Goal: Submit feedback/report problem: Ask a question

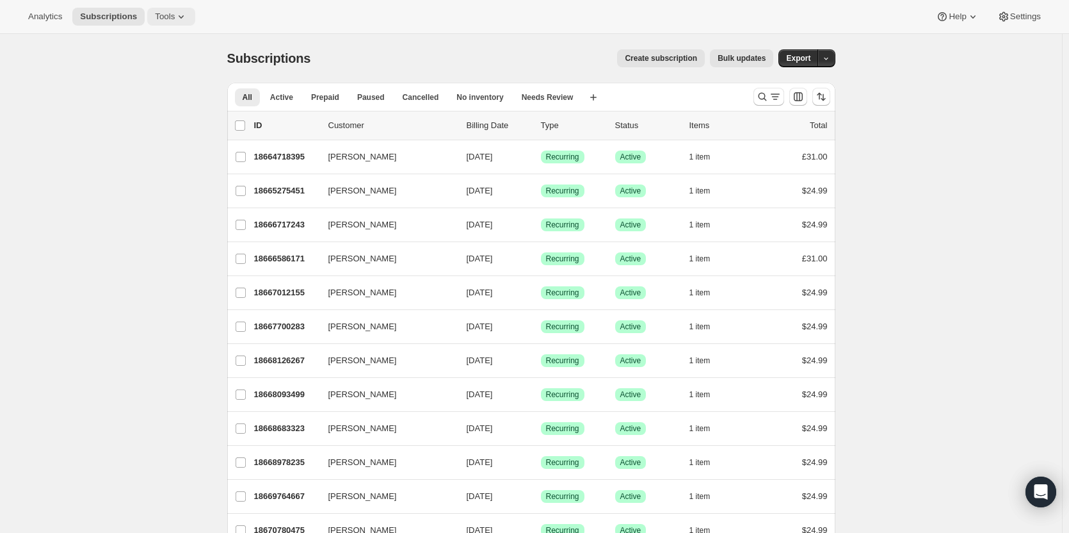
click at [166, 15] on span "Tools" at bounding box center [165, 17] width 20 height 10
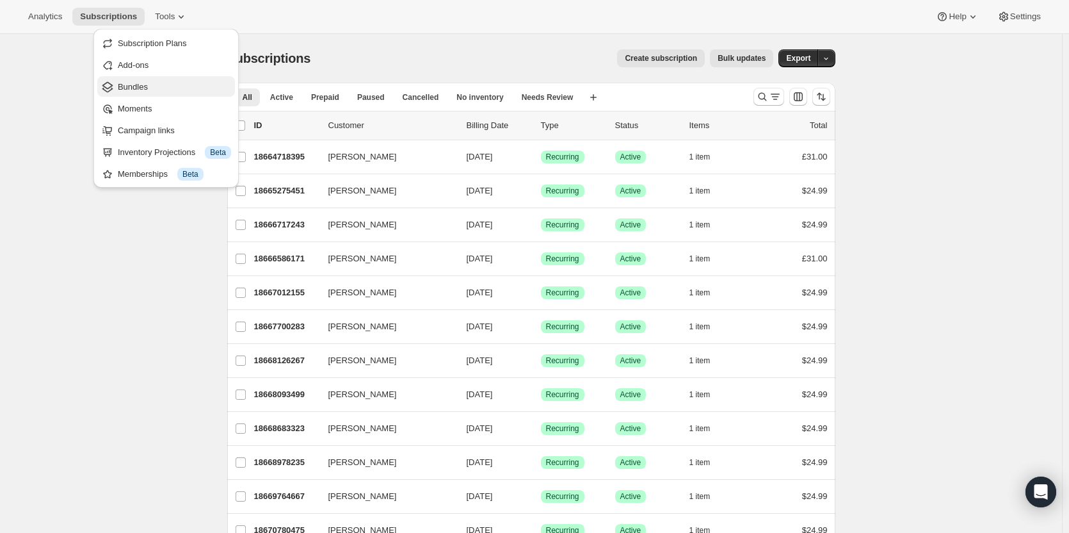
click at [133, 84] on span "Bundles" at bounding box center [133, 87] width 30 height 10
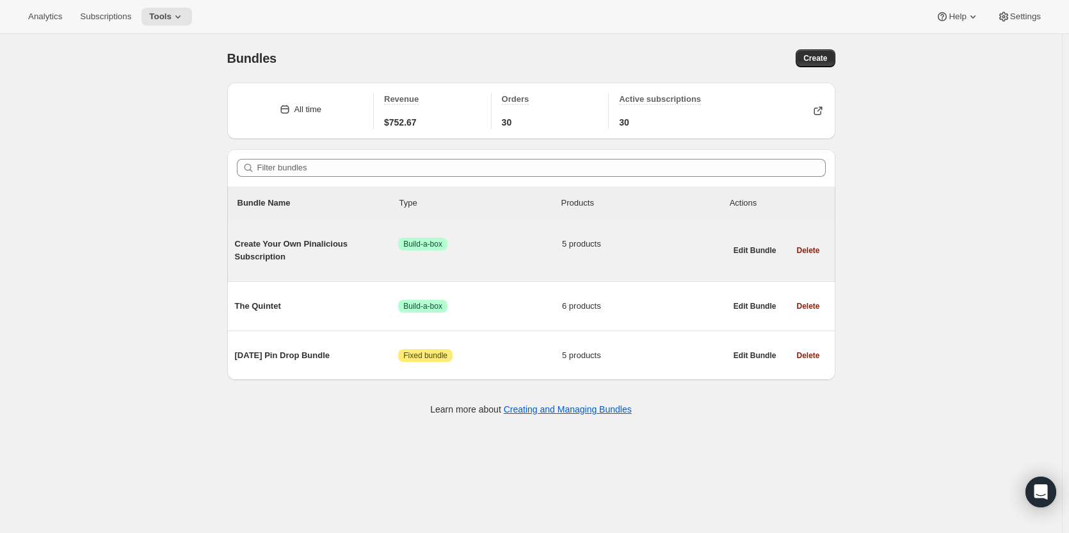
click at [363, 244] on span "Create Your Own Pinalicious Subscription" at bounding box center [317, 251] width 164 height 26
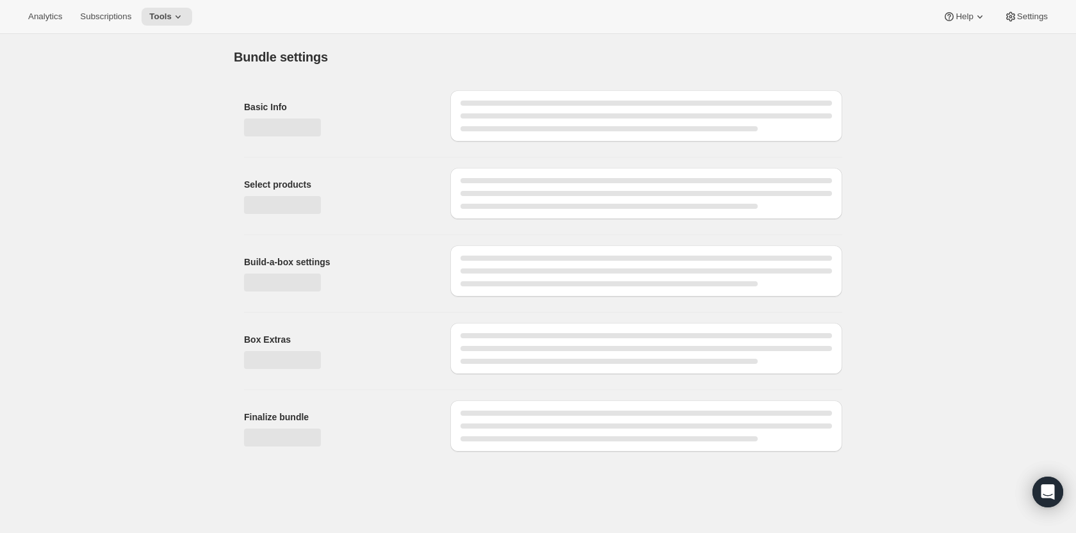
type input "Create Your Own Pinalicious Subscription"
radio input "true"
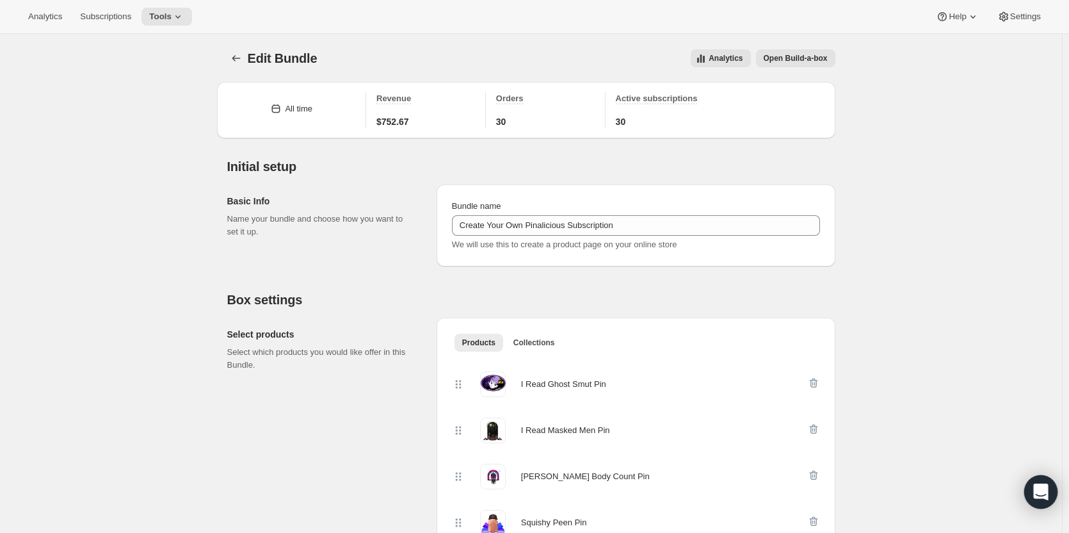
click at [1040, 496] on icon "Open Intercom Messenger" at bounding box center [1041, 491] width 17 height 17
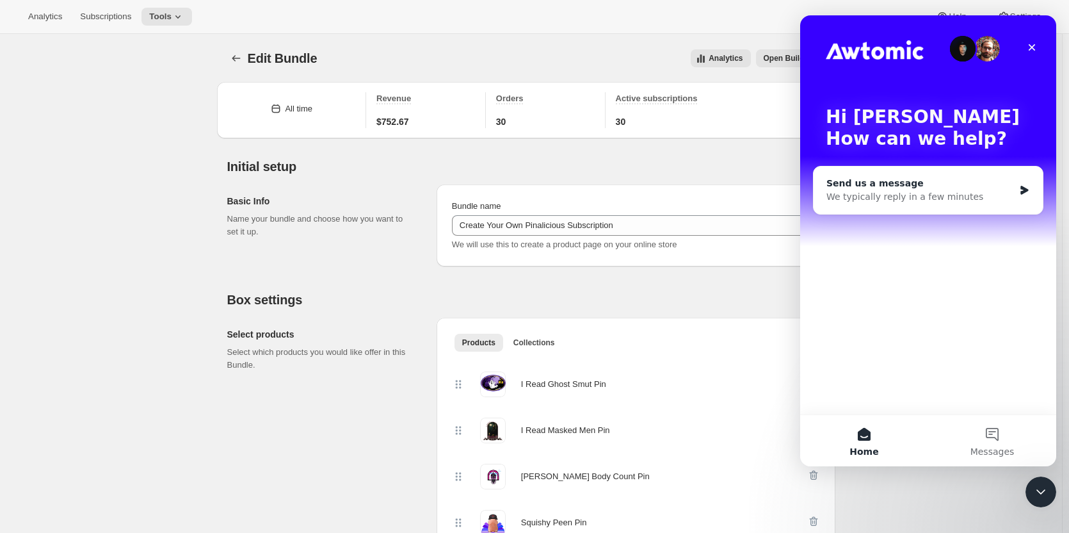
click at [929, 194] on div "We typically reply in a few minutes" at bounding box center [921, 196] width 188 height 13
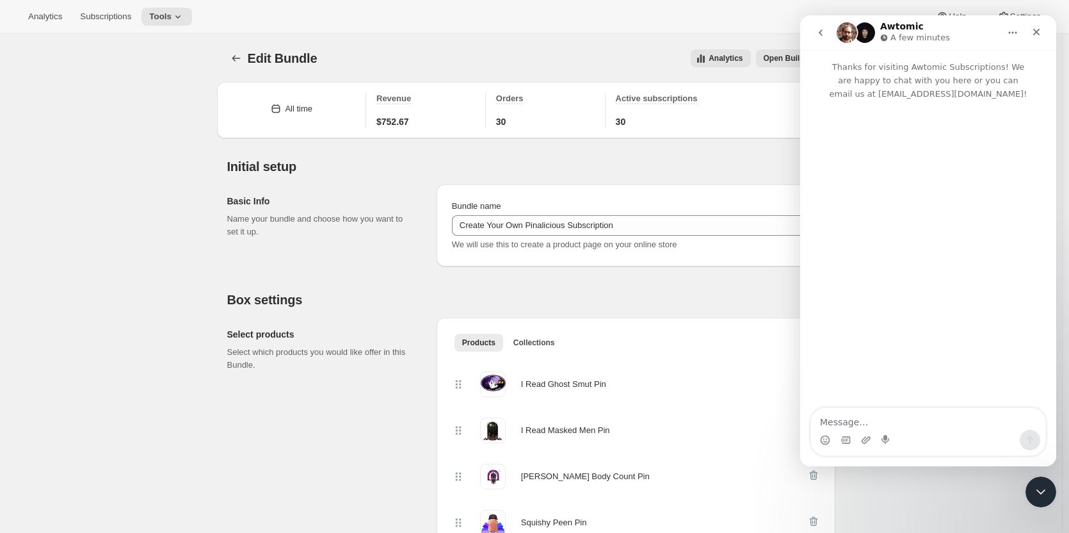
click at [871, 413] on textarea "Message…" at bounding box center [928, 419] width 234 height 22
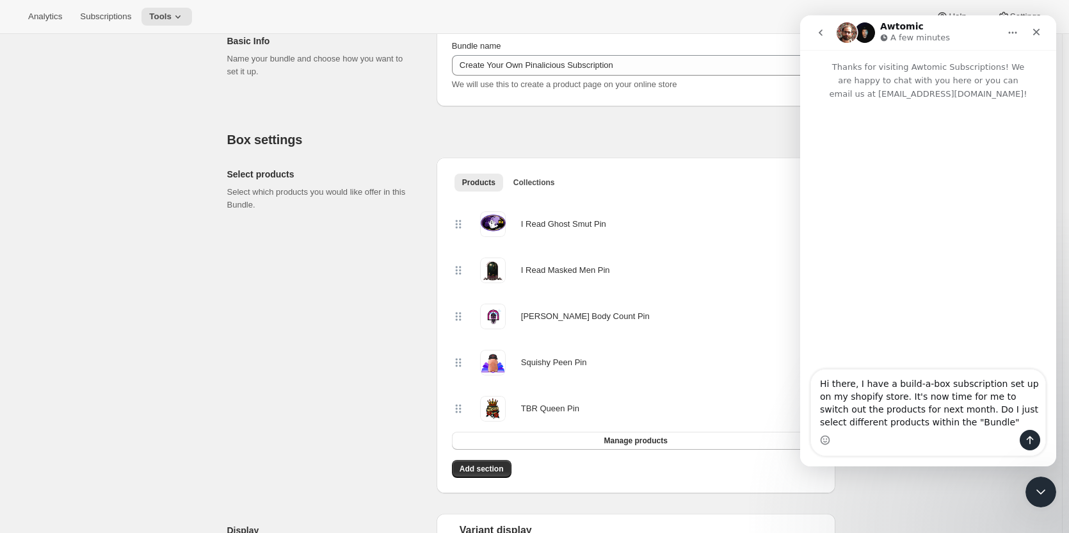
scroll to position [161, 0]
type textarea "Hi there, I have a build-a-box subscription set up on my shopify store. It's no…"
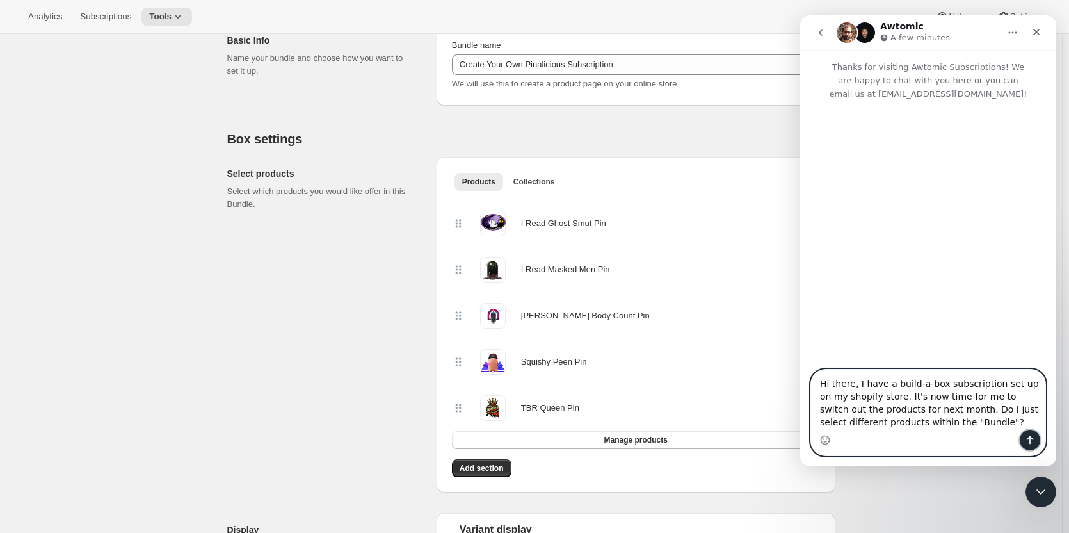
click at [1025, 439] on icon "Send a message…" at bounding box center [1030, 440] width 10 height 10
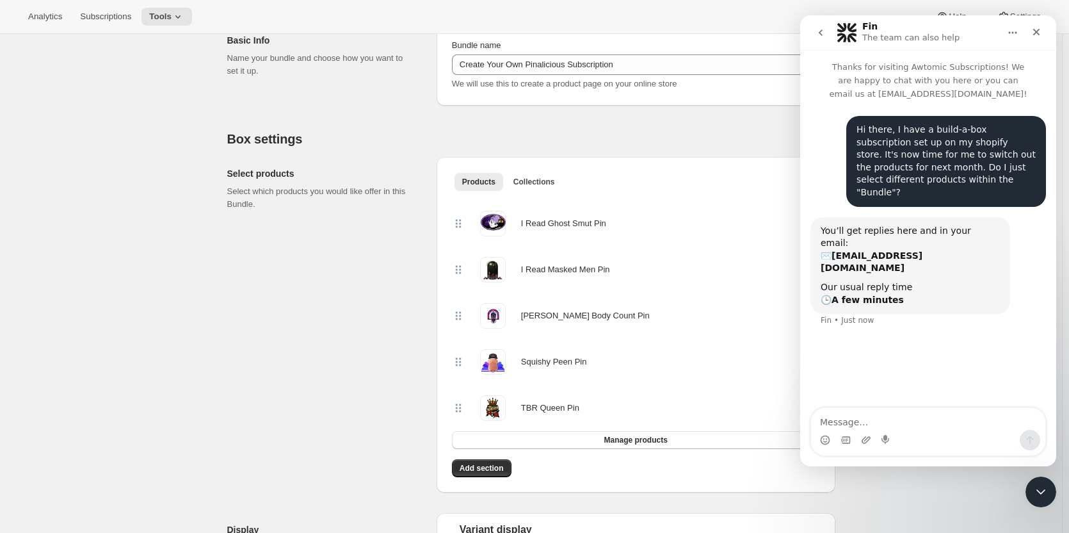
click at [861, 416] on textarea "Message…" at bounding box center [928, 419] width 234 height 22
click at [535, 178] on span "Collections" at bounding box center [534, 182] width 42 height 10
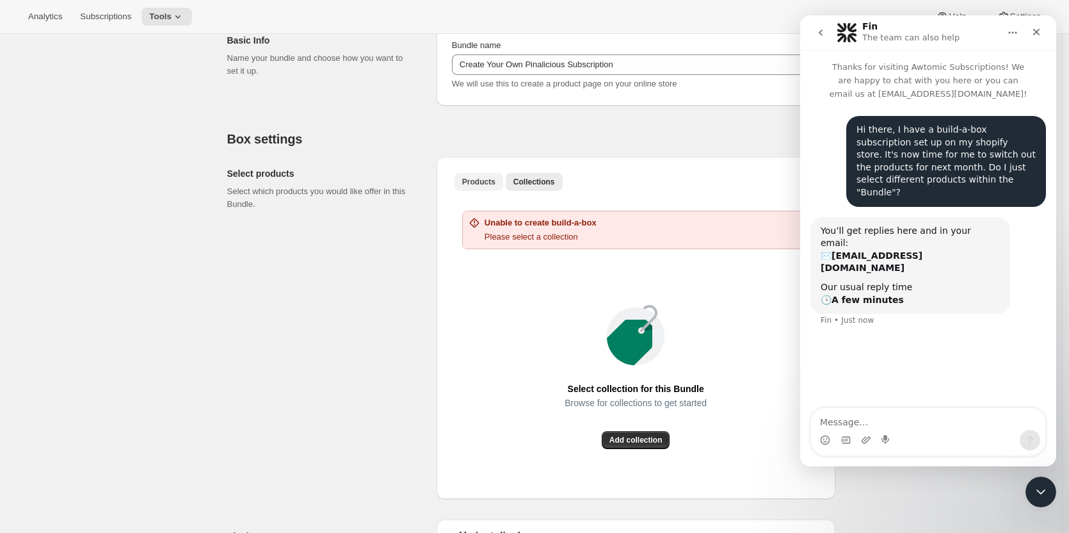
click at [476, 184] on span "Products" at bounding box center [478, 182] width 33 height 10
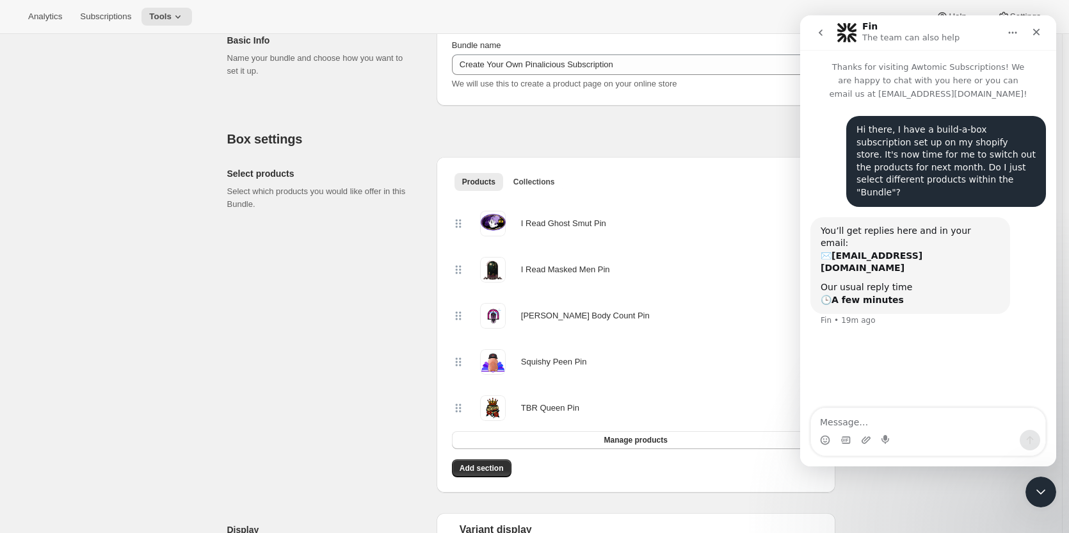
click at [912, 357] on div "Hi there, I have a build-a-box subscription set up on my shopify store. It's no…" at bounding box center [928, 255] width 256 height 309
click at [903, 421] on textarea "Message…" at bounding box center [928, 419] width 234 height 22
